Goal: Task Accomplishment & Management: Use online tool/utility

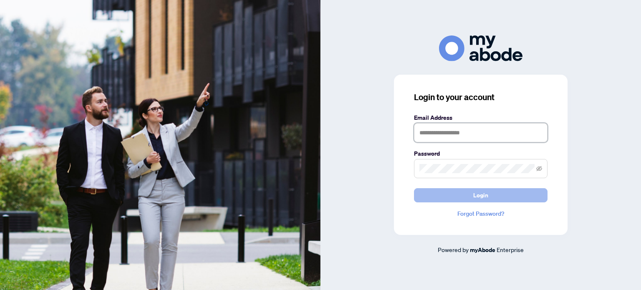
type input "**********"
click at [469, 196] on button "Login" at bounding box center [481, 195] width 134 height 14
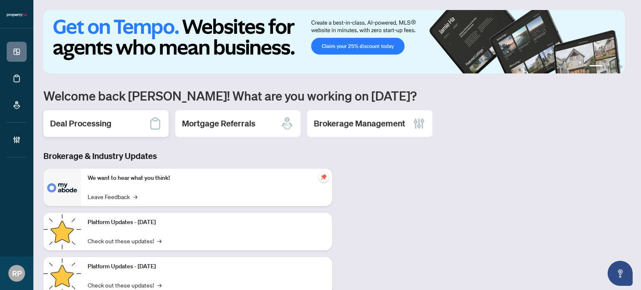
click at [113, 124] on div "Deal Processing" at bounding box center [105, 123] width 125 height 27
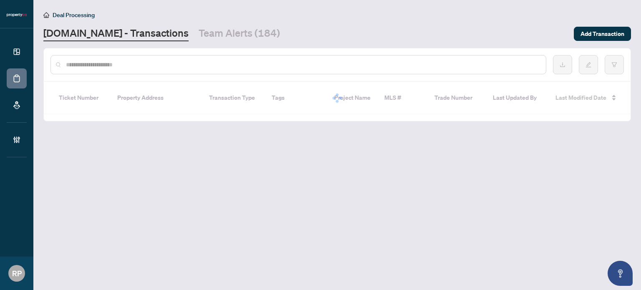
click at [194, 63] on input "text" at bounding box center [302, 64] width 473 height 9
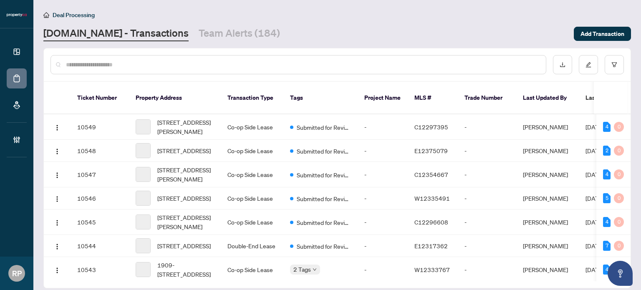
paste input "******"
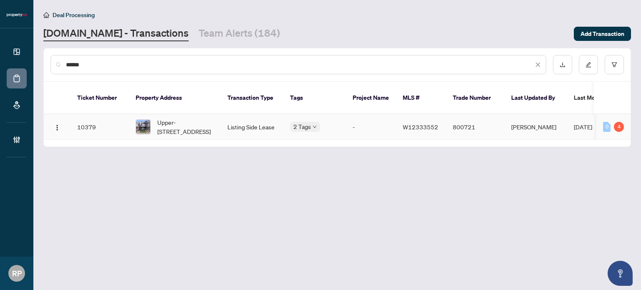
type input "******"
click at [193, 118] on span "Upper-652 St Clarens Ave, Toronto, Ontario M6H 3W9, Canada" at bounding box center [185, 127] width 57 height 18
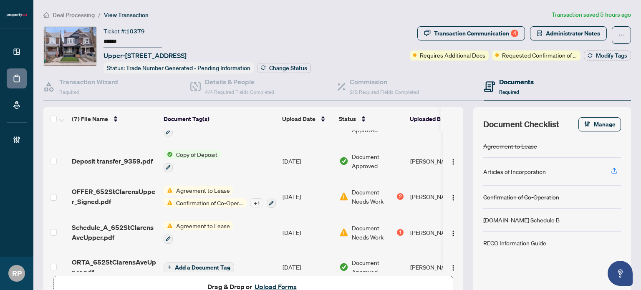
scroll to position [106, 0]
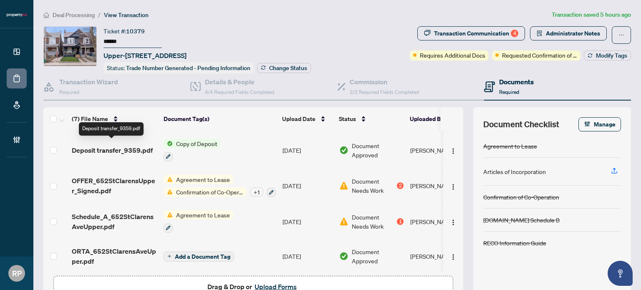
click at [128, 146] on span "Deposit transfer_9359.pdf" at bounding box center [112, 150] width 81 height 10
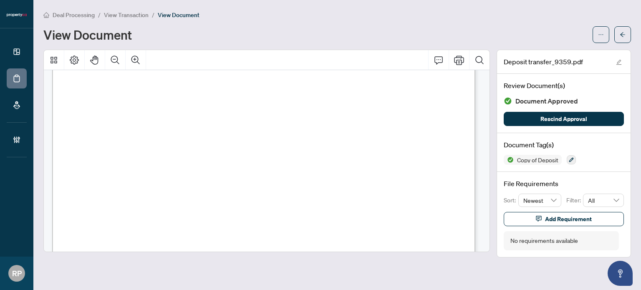
scroll to position [918, 0]
click at [622, 33] on icon "arrow-left" at bounding box center [622, 34] width 5 height 5
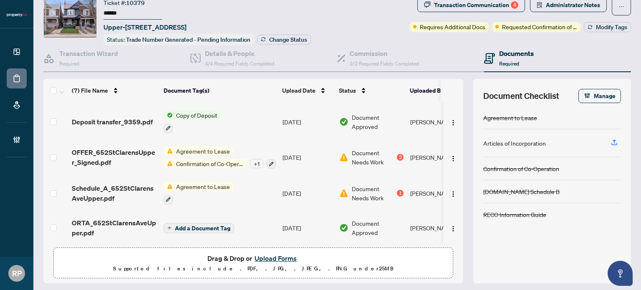
scroll to position [42, 0]
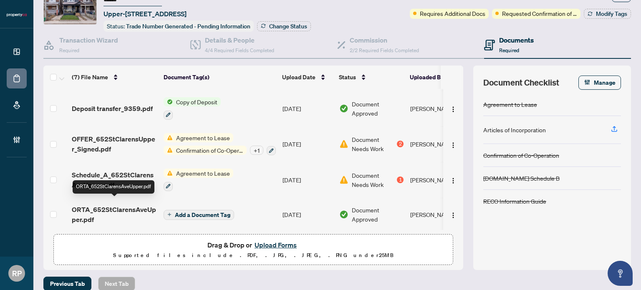
click at [118, 204] on span "ORTA_652StClarensAveUpper.pdf" at bounding box center [114, 214] width 85 height 20
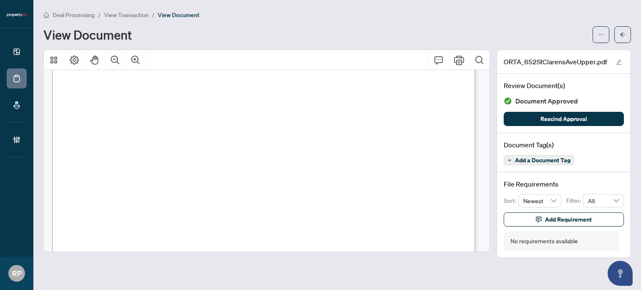
scroll to position [209, 0]
drag, startPoint x: 624, startPoint y: 38, endPoint x: 416, endPoint y: 4, distance: 210.9
click at [624, 38] on span "button" at bounding box center [623, 34] width 6 height 13
